Goal: Task Accomplishment & Management: Manage account settings

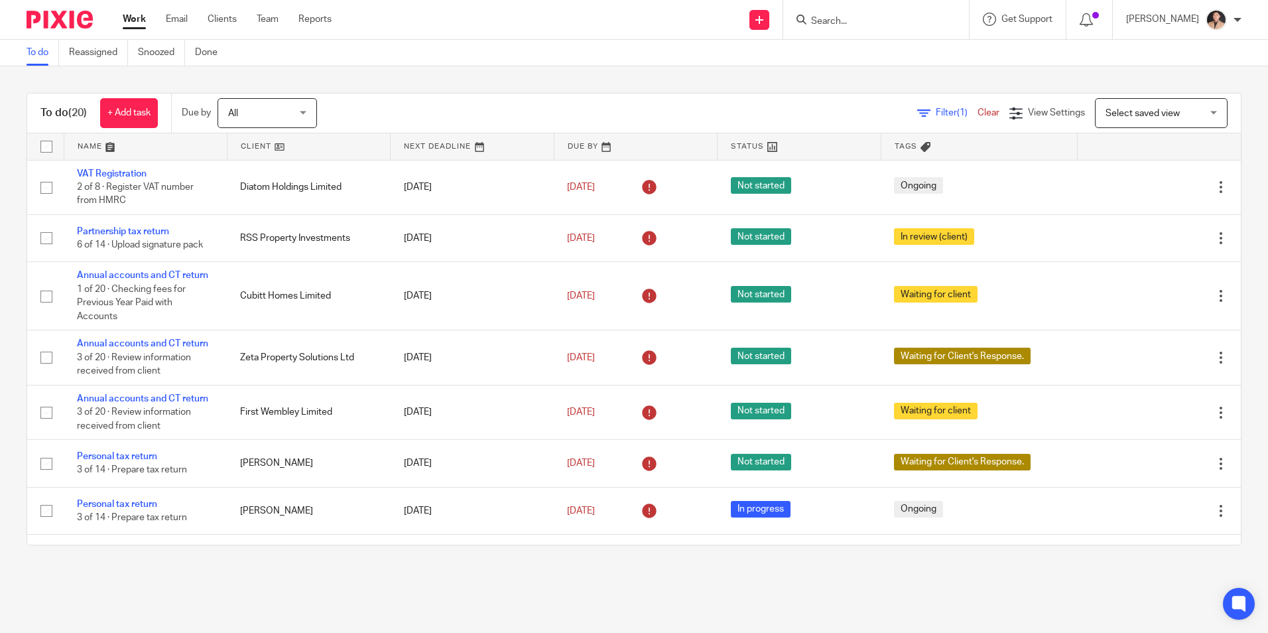
click at [870, 22] on input "Search" at bounding box center [869, 22] width 119 height 12
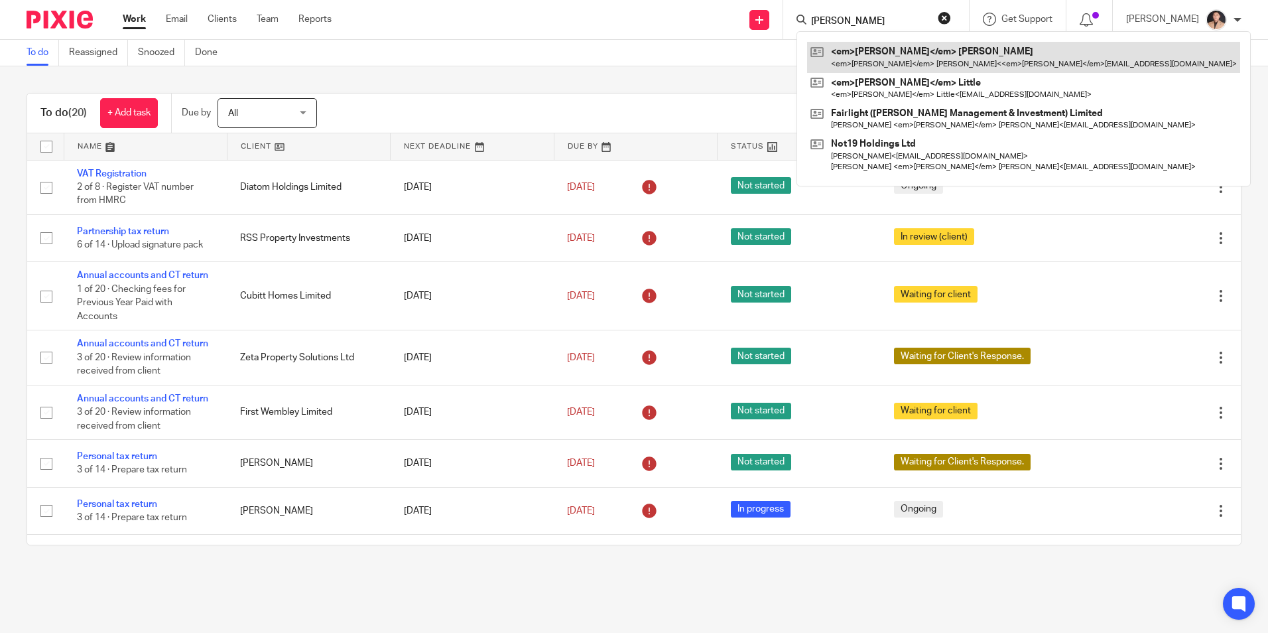
type input "Graham"
click at [916, 67] on link at bounding box center [1023, 57] width 433 height 31
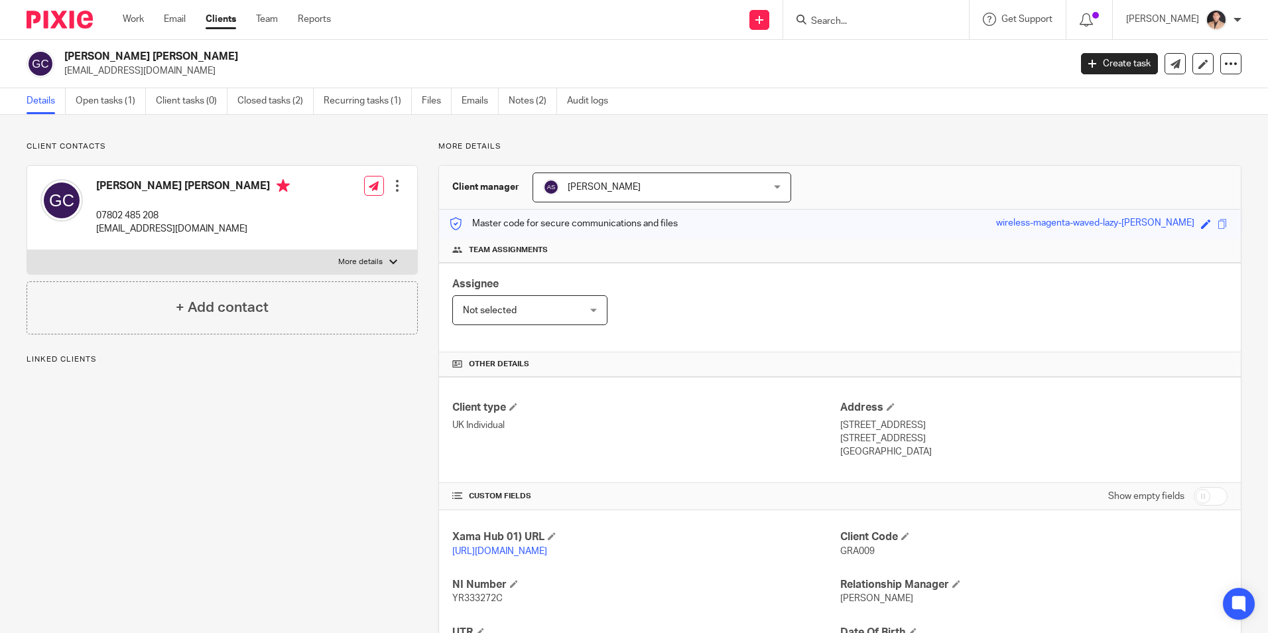
click at [103, 93] on link "Open tasks (1)" at bounding box center [111, 101] width 70 height 26
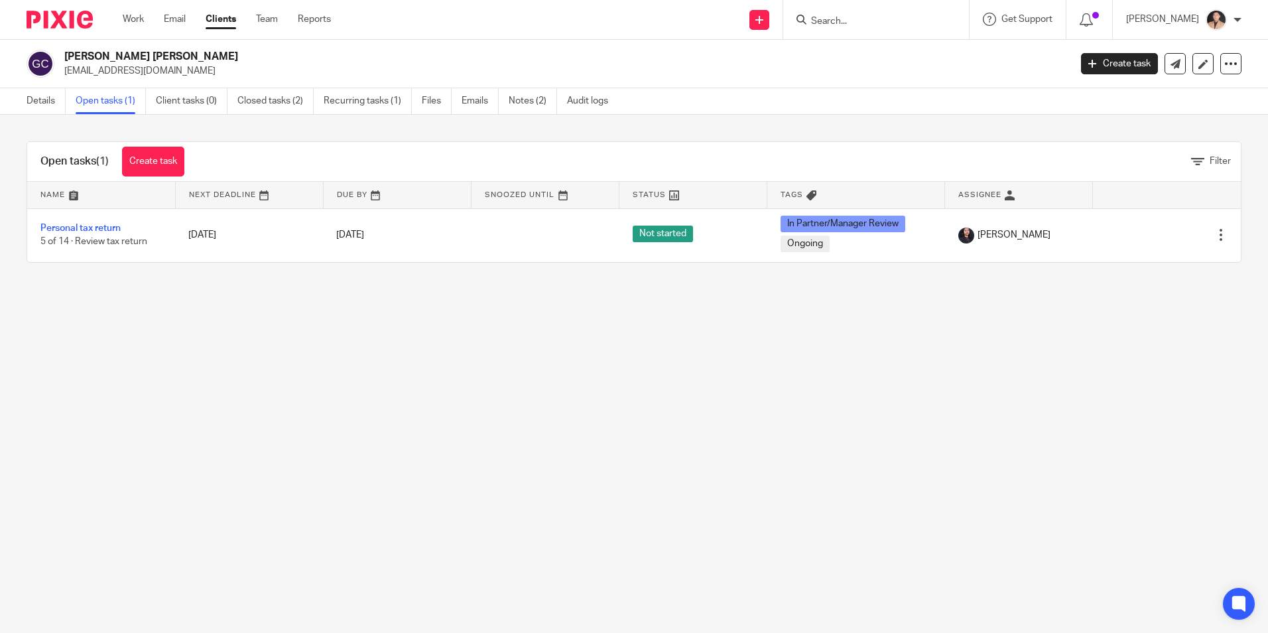
click at [845, 22] on input "Search" at bounding box center [869, 22] width 119 height 12
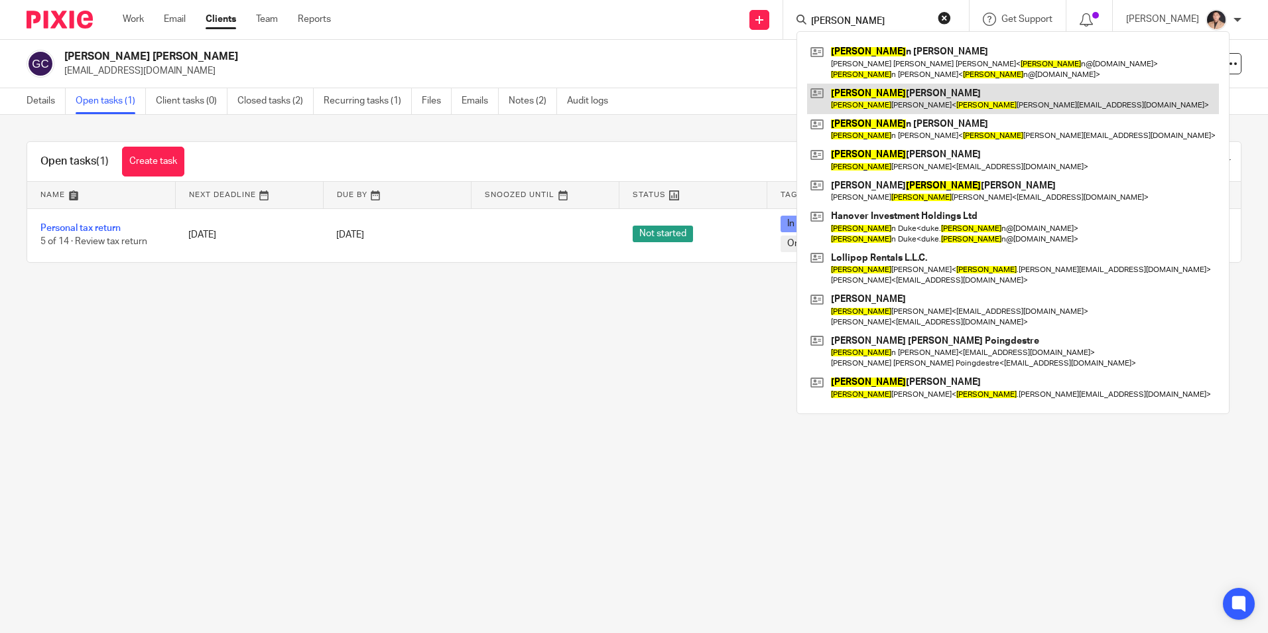
type input "JUlia"
click at [874, 99] on link at bounding box center [1013, 99] width 412 height 31
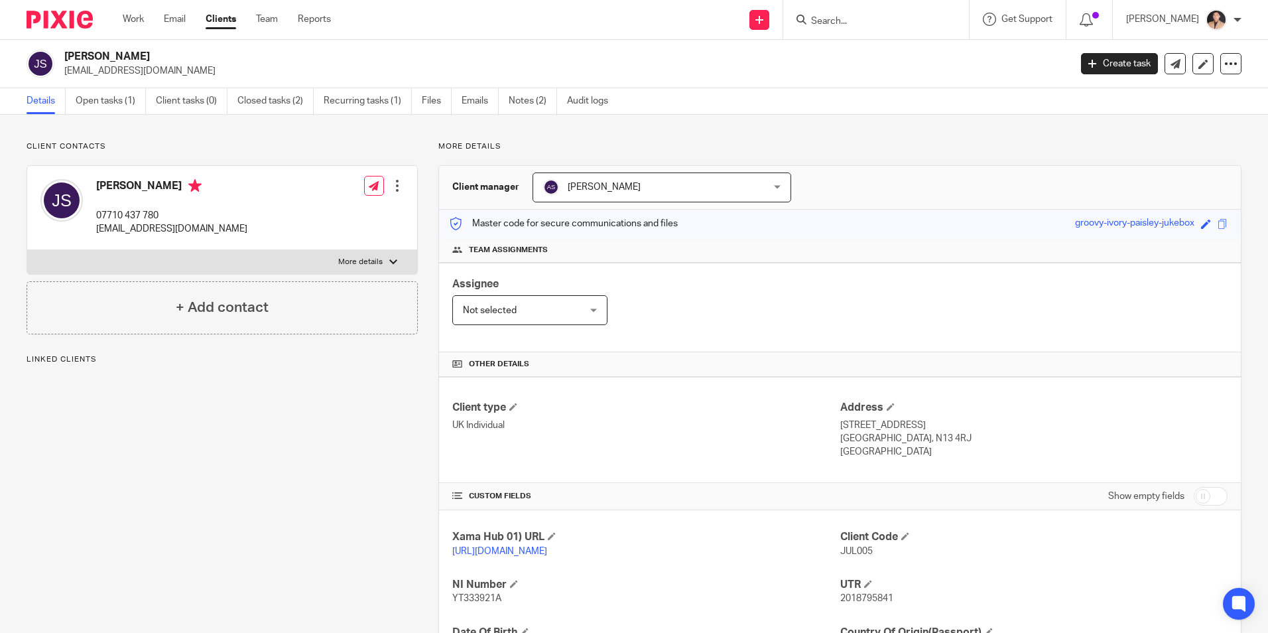
click at [115, 97] on link "Open tasks (1)" at bounding box center [111, 101] width 70 height 26
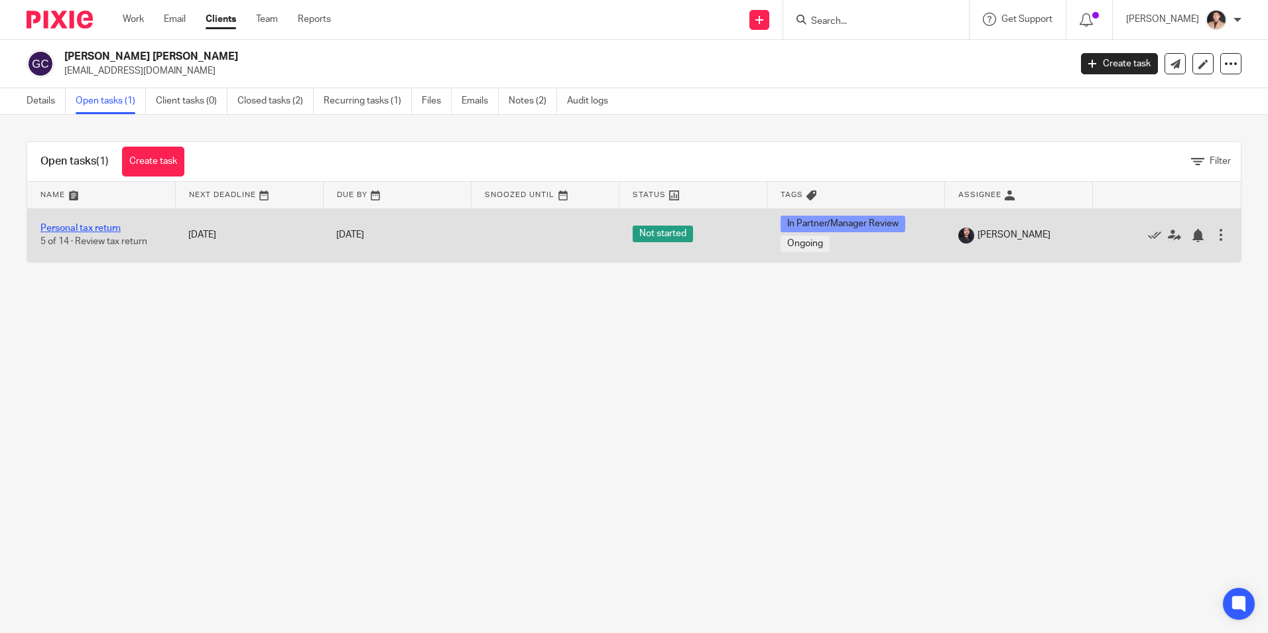
click at [88, 230] on link "Personal tax return" at bounding box center [80, 227] width 80 height 9
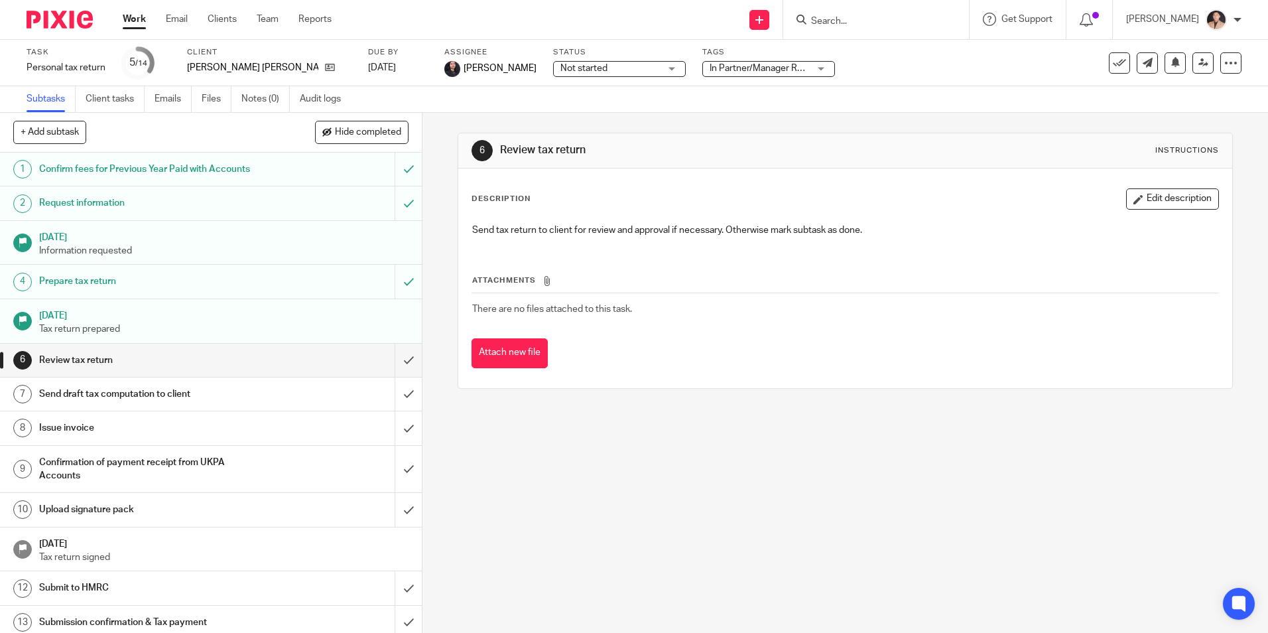
click at [613, 68] on span "Not started" at bounding box center [609, 69] width 99 height 14
click at [613, 68] on div "Not started Not started" at bounding box center [619, 69] width 133 height 16
click at [737, 73] on span "In Partner/Manager Review + 1" at bounding box center [759, 69] width 99 height 14
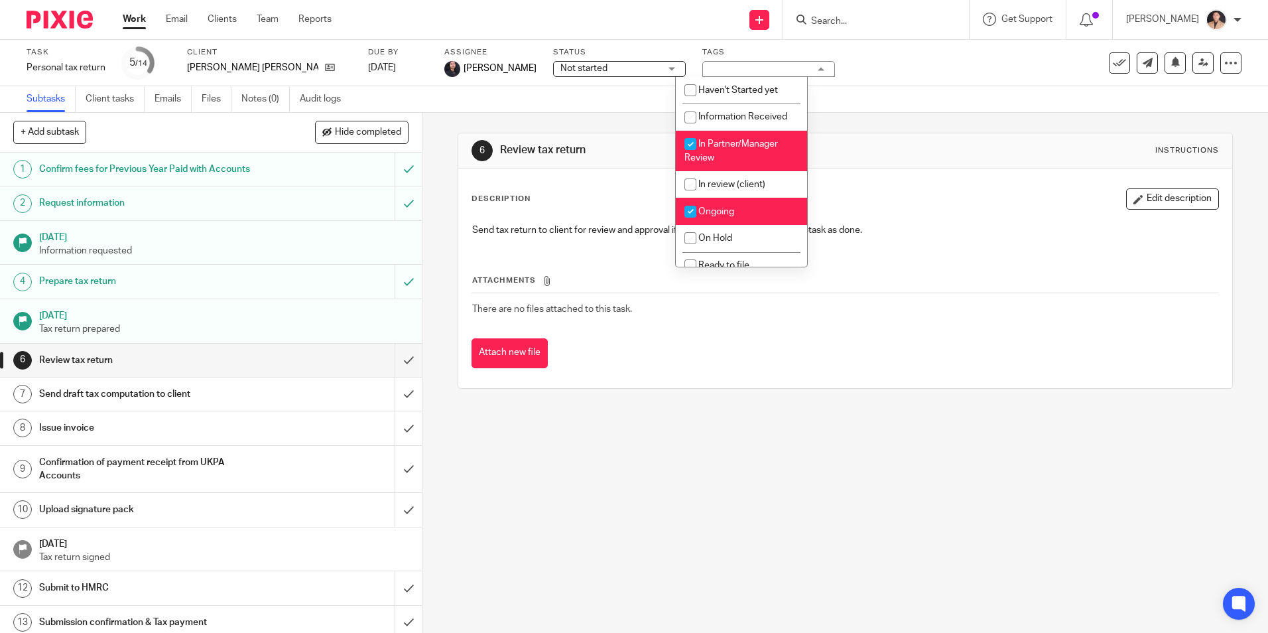
click at [721, 145] on span "In Partner/Manager Review" at bounding box center [731, 150] width 94 height 23
checkbox input "true"
click at [725, 214] on span "Ongoing" at bounding box center [716, 211] width 36 height 9
checkbox input "false"
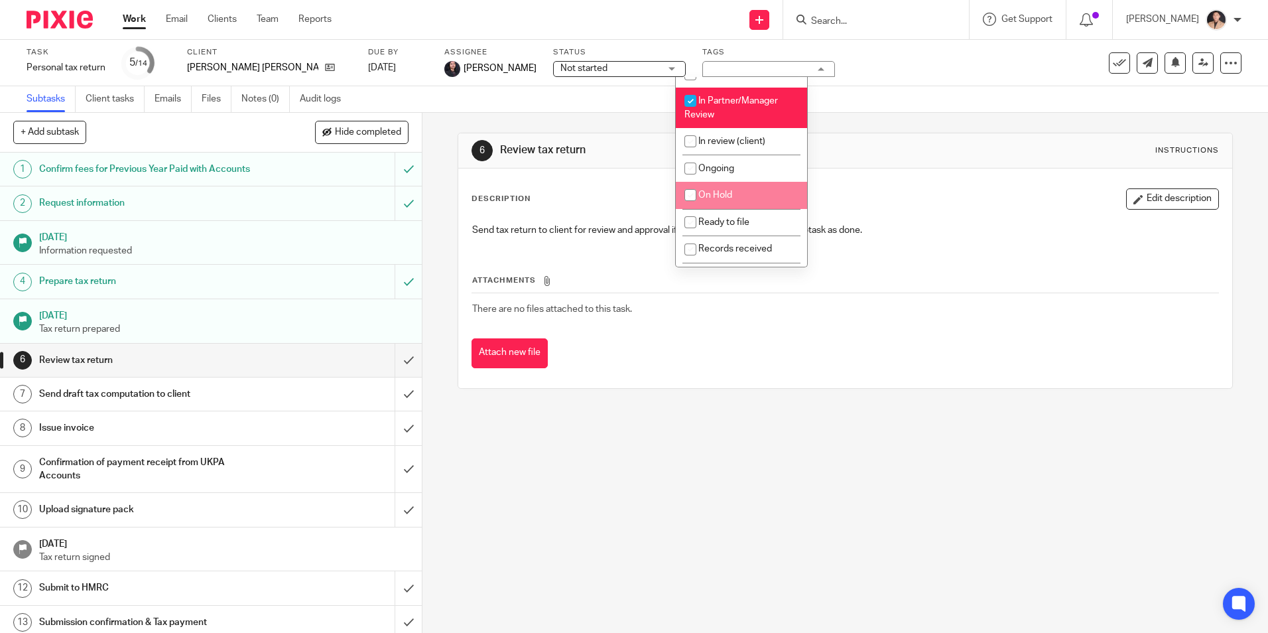
scroll to position [66, 0]
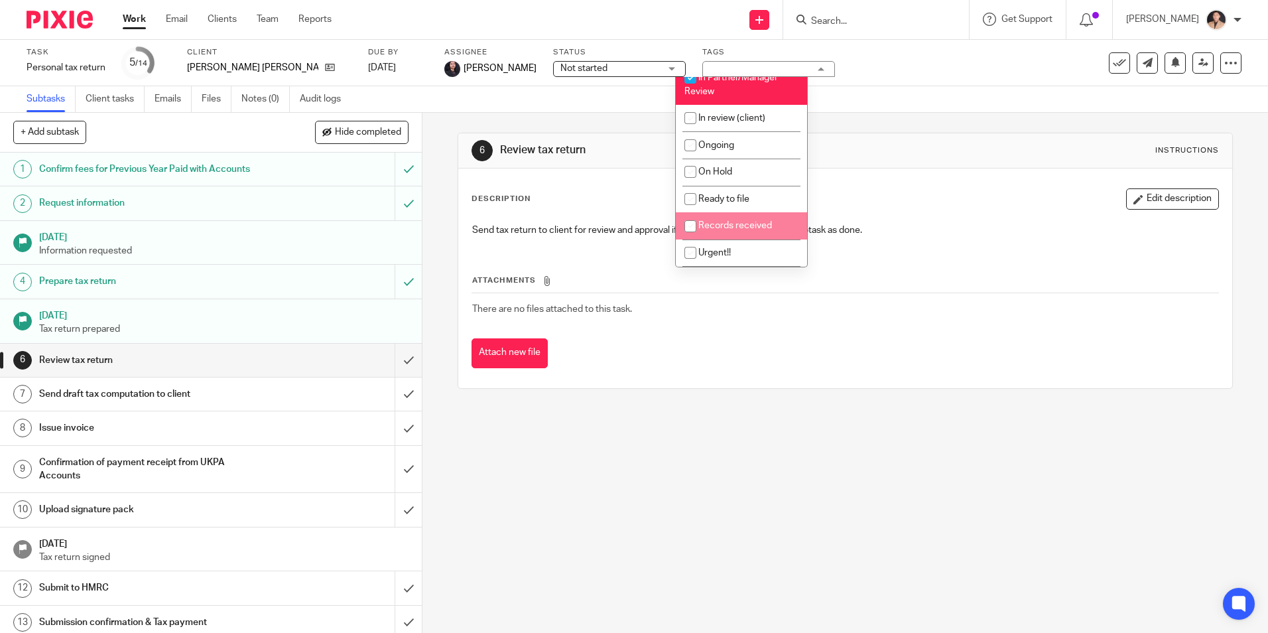
click at [936, 204] on div "Description Edit description" at bounding box center [844, 198] width 747 height 21
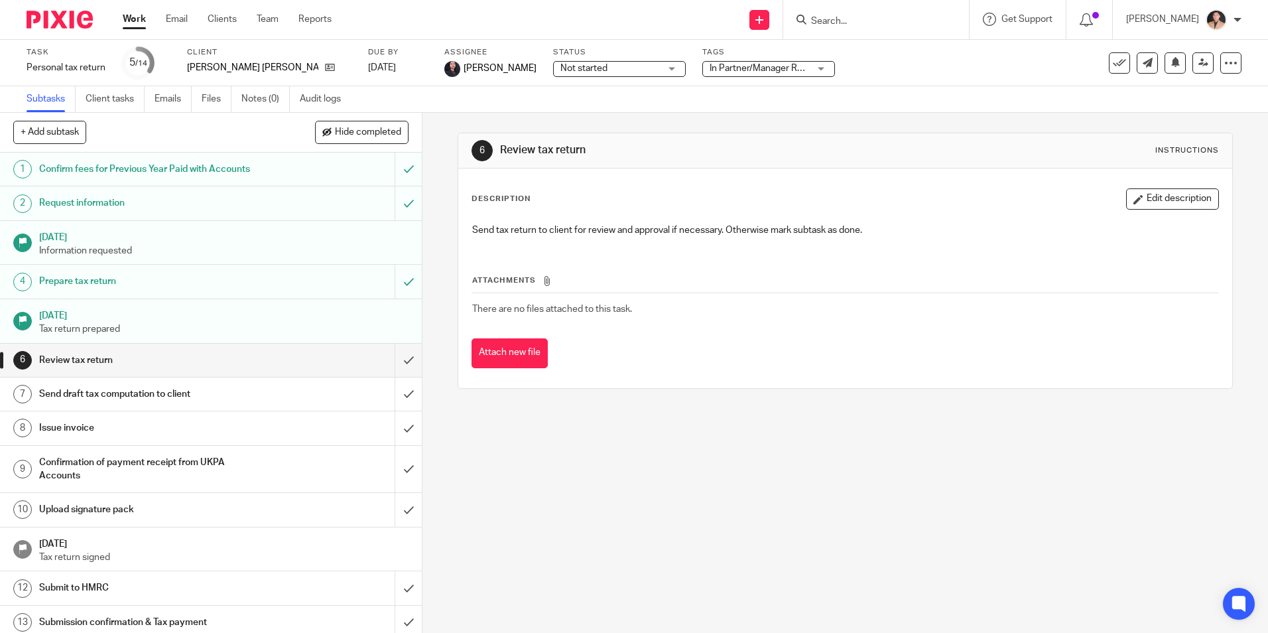
click at [141, 17] on link "Work" at bounding box center [134, 19] width 23 height 13
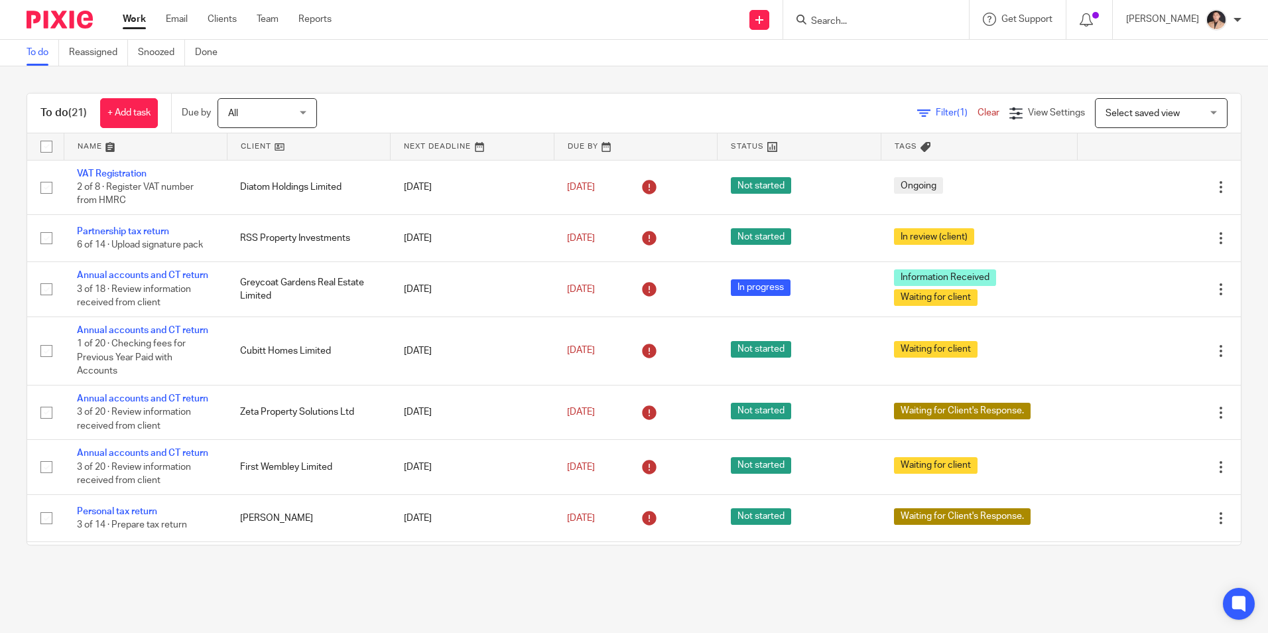
click at [843, 11] on form at bounding box center [880, 19] width 141 height 17
click at [846, 25] on input "Search" at bounding box center [869, 22] width 119 height 12
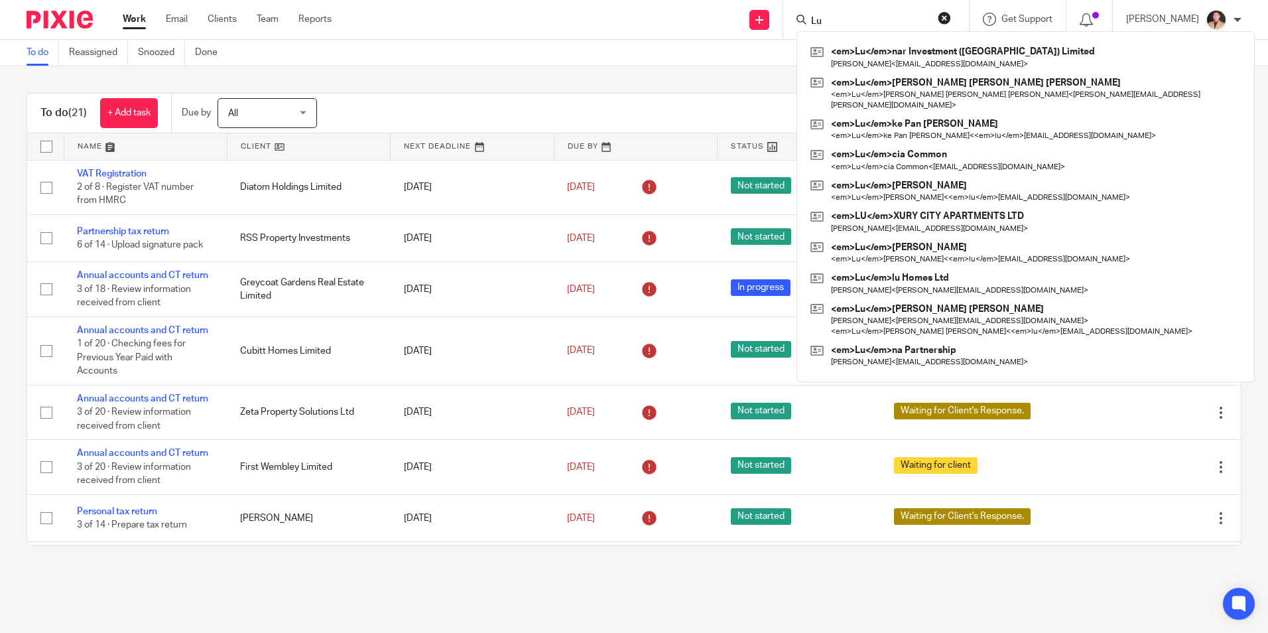
type input "L"
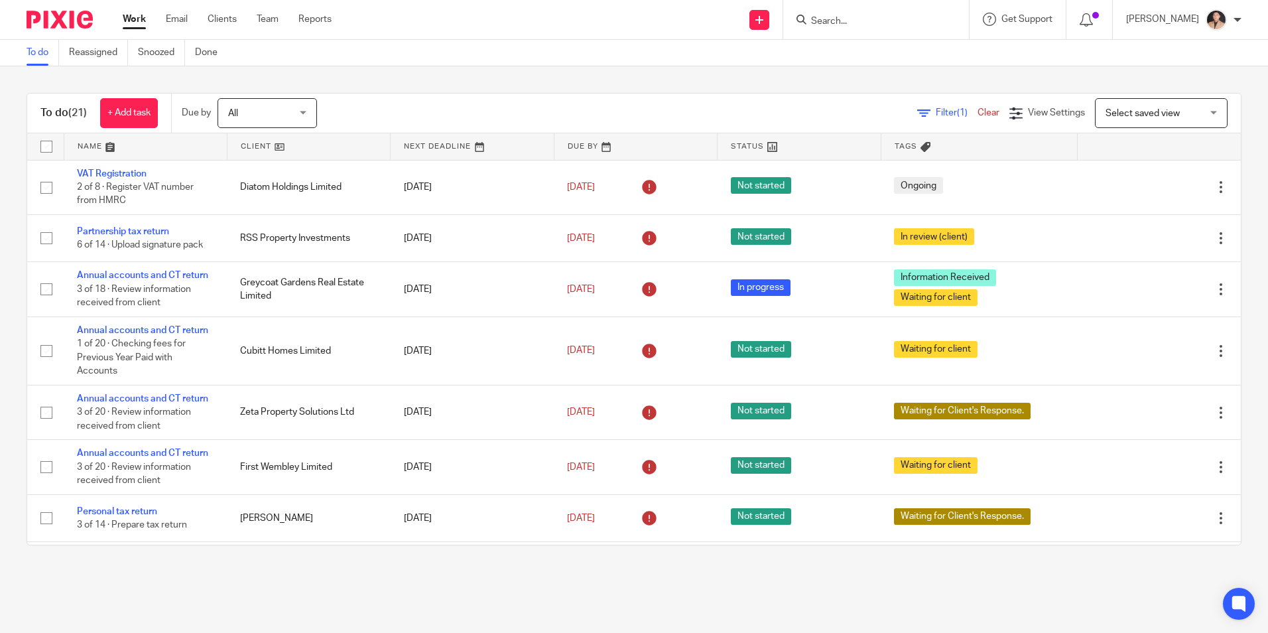
click at [135, 22] on link "Work" at bounding box center [134, 19] width 23 height 13
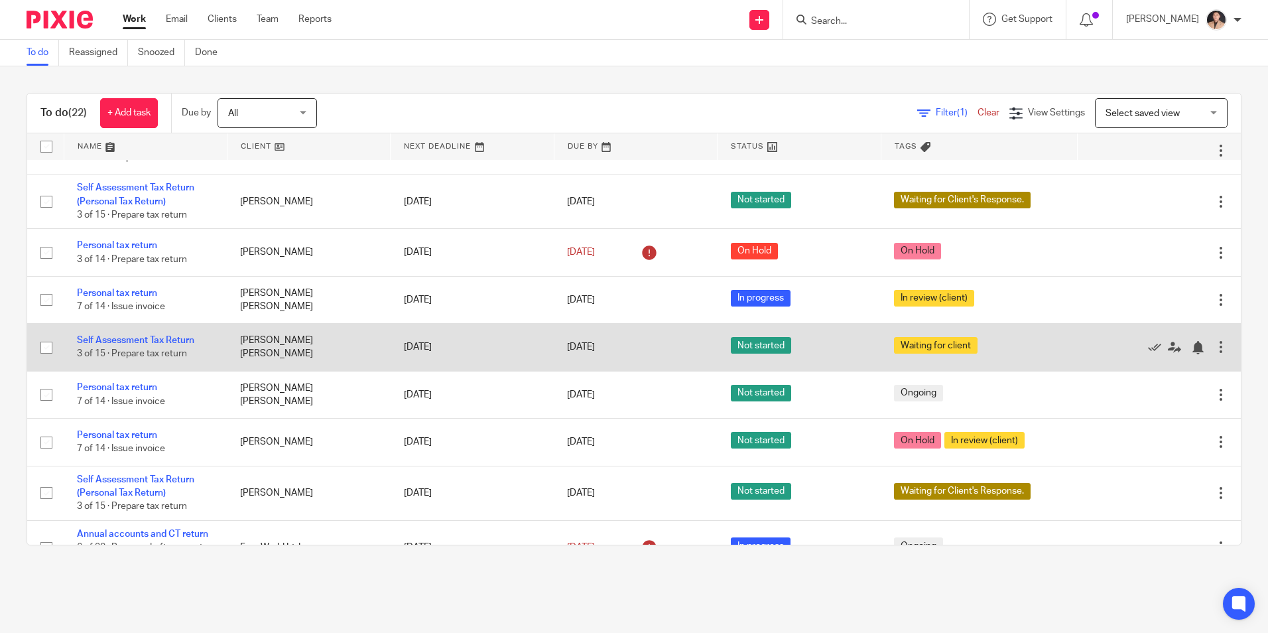
scroll to position [729, 0]
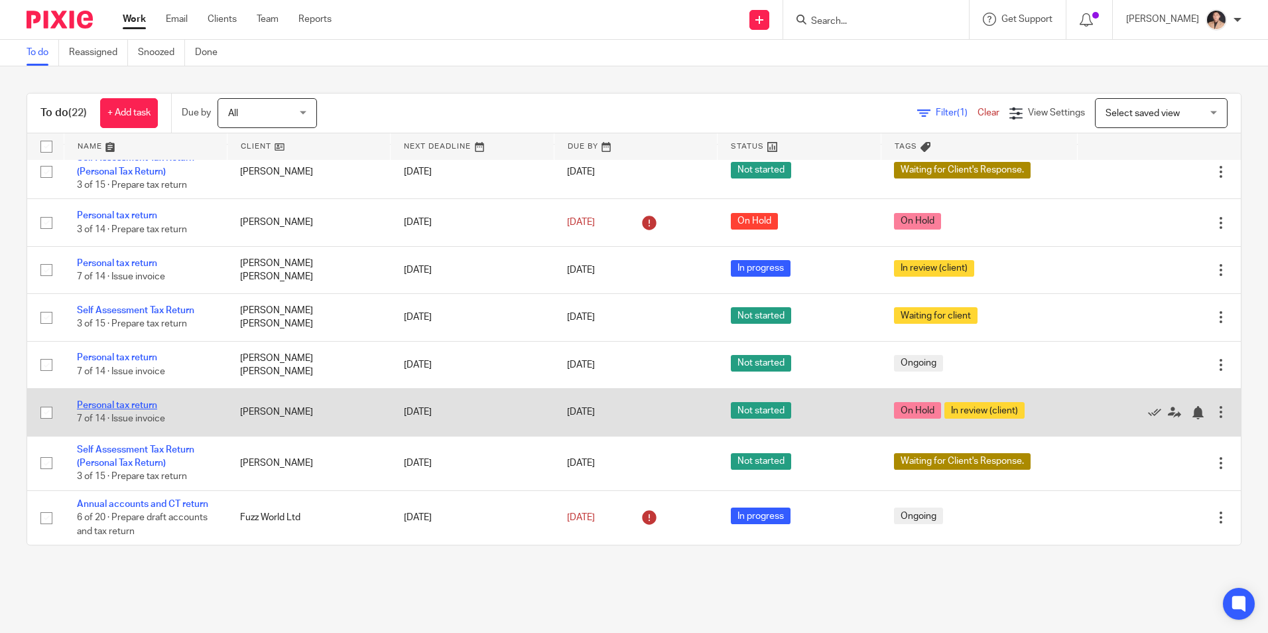
click at [141, 405] on link "Personal tax return" at bounding box center [117, 405] width 80 height 9
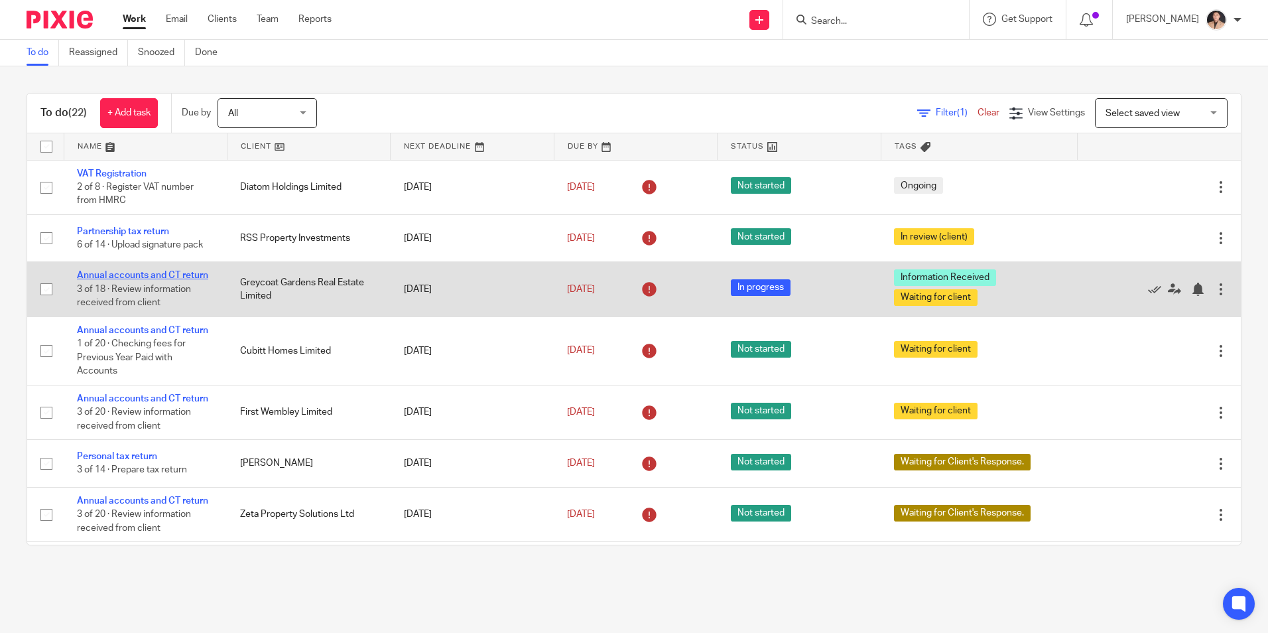
click at [137, 272] on link "Annual accounts and CT return" at bounding box center [142, 275] width 131 height 9
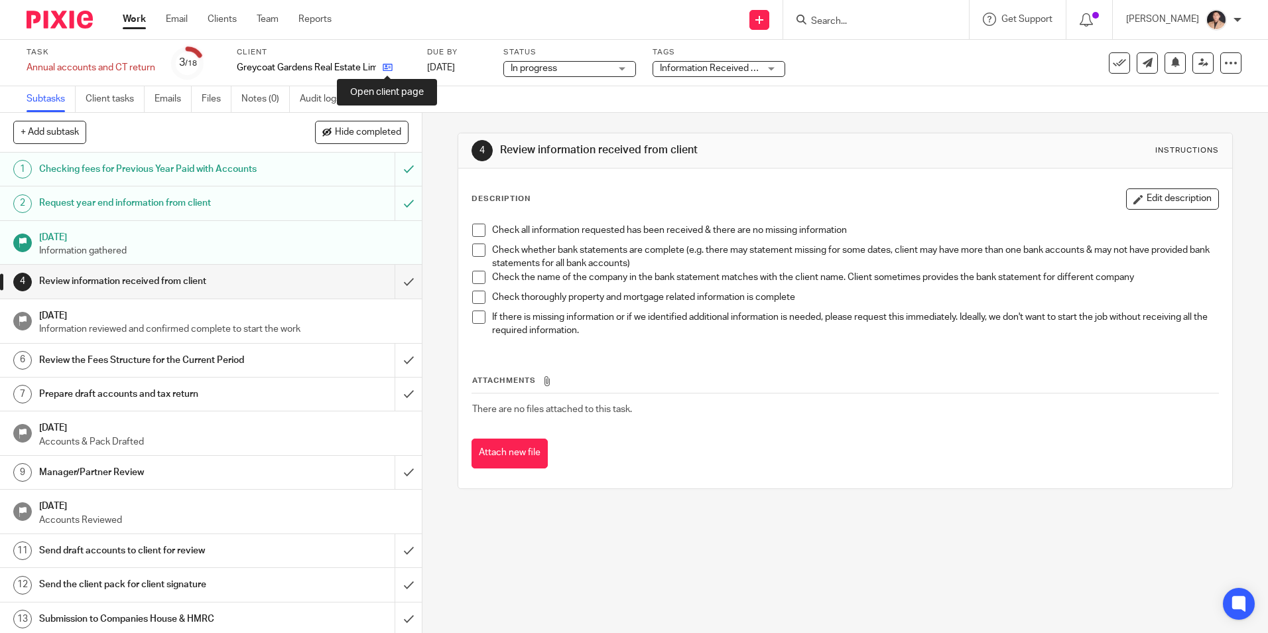
click at [383, 65] on icon at bounding box center [388, 67] width 10 height 10
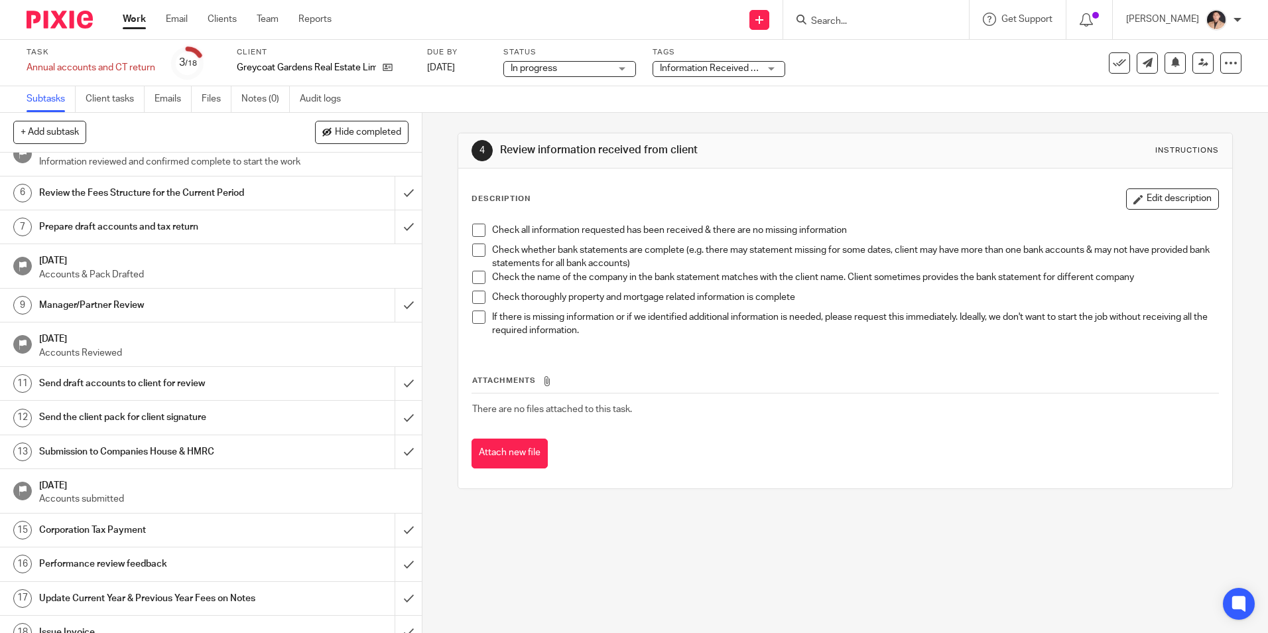
scroll to position [184, 0]
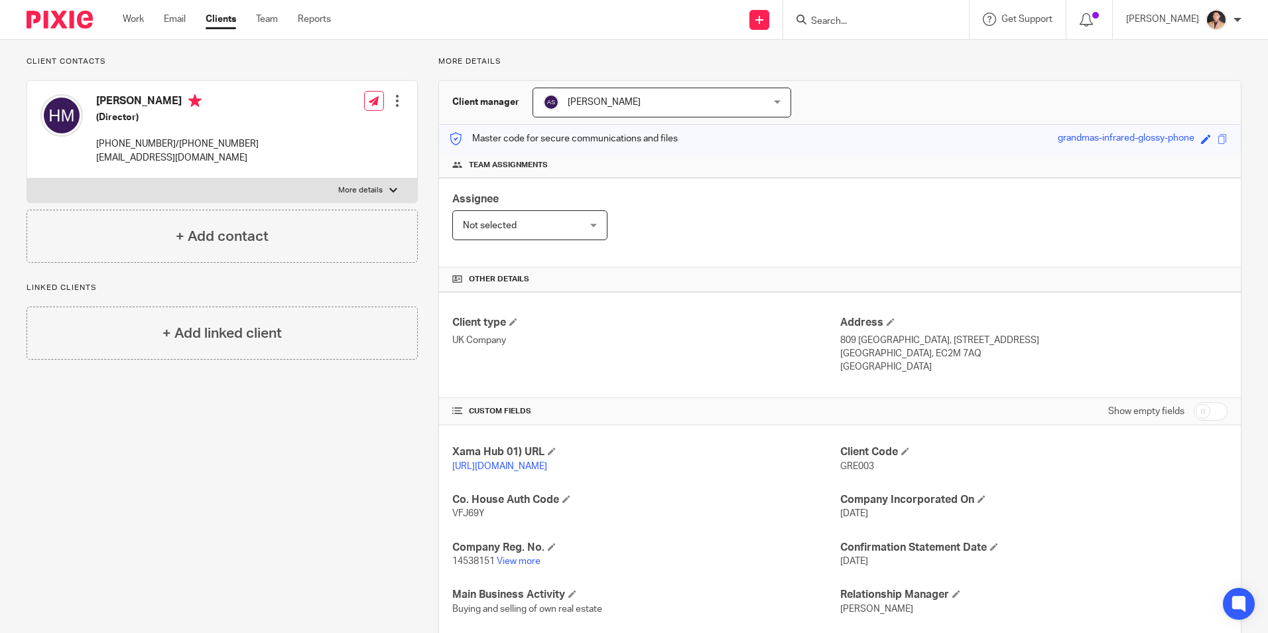
scroll to position [133, 0]
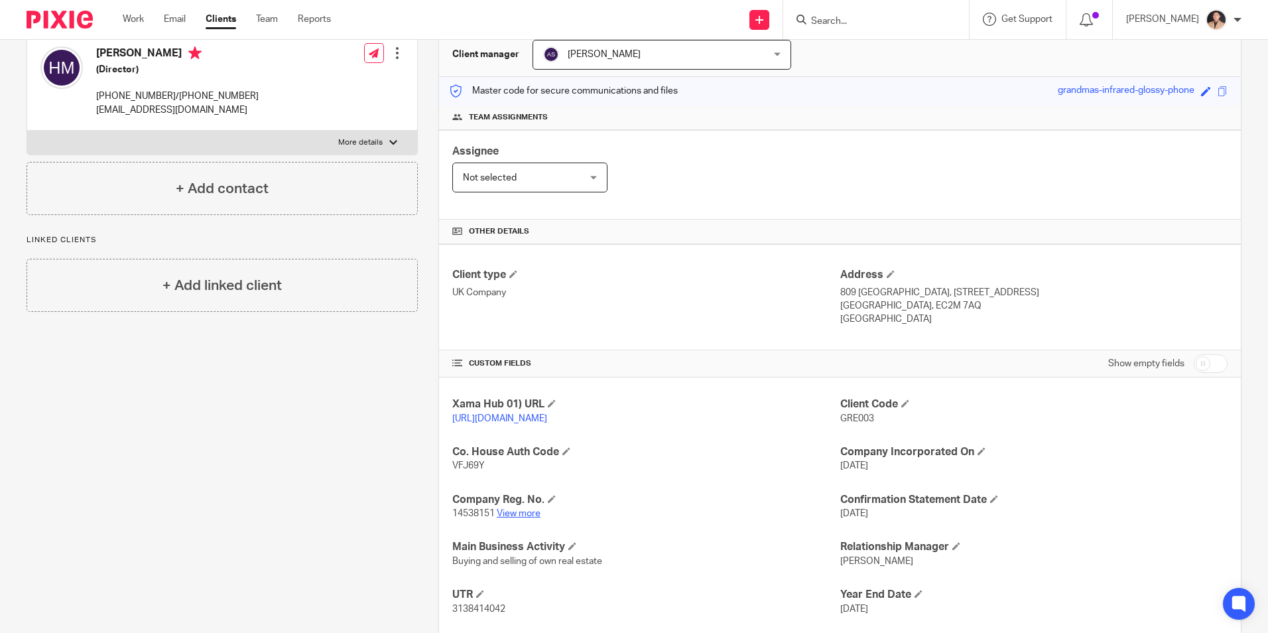
click at [527, 518] on link "View more" at bounding box center [519, 513] width 44 height 9
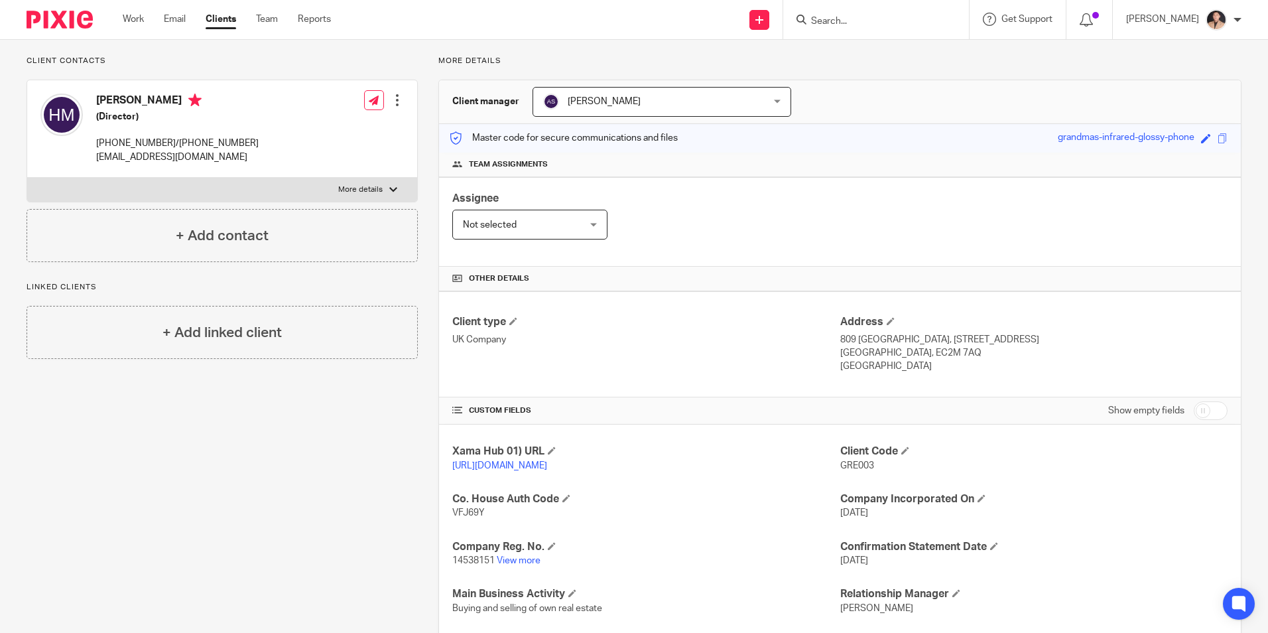
scroll to position [0, 0]
